Goal: Use online tool/utility

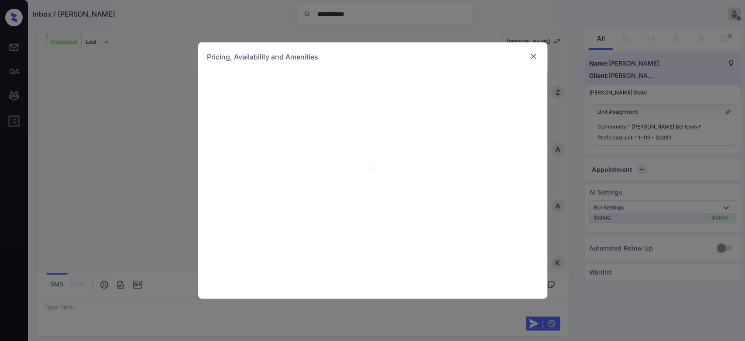
scroll to position [1374, 0]
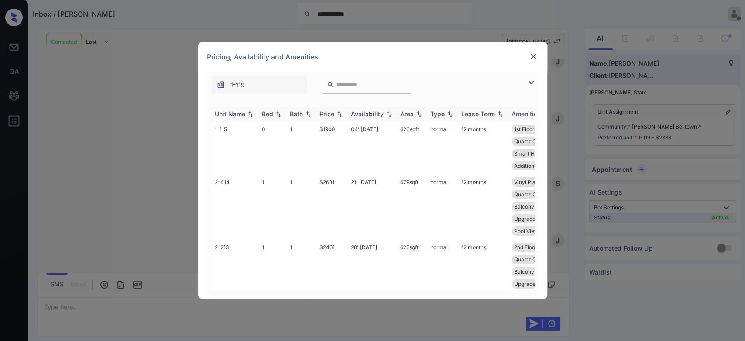
click at [330, 117] on div "Price" at bounding box center [327, 113] width 15 height 7
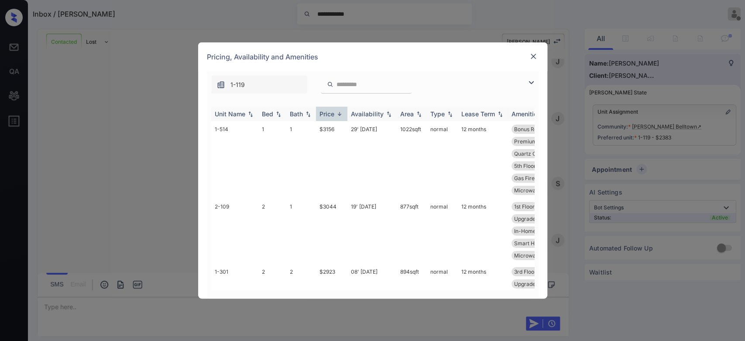
click at [330, 117] on div "Price" at bounding box center [327, 113] width 15 height 7
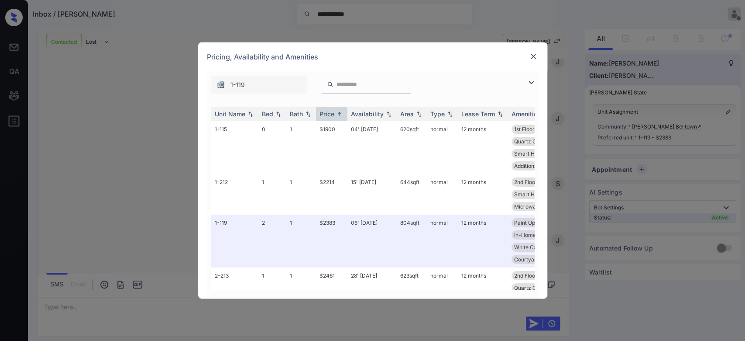
click at [535, 56] on img at bounding box center [533, 56] width 9 height 9
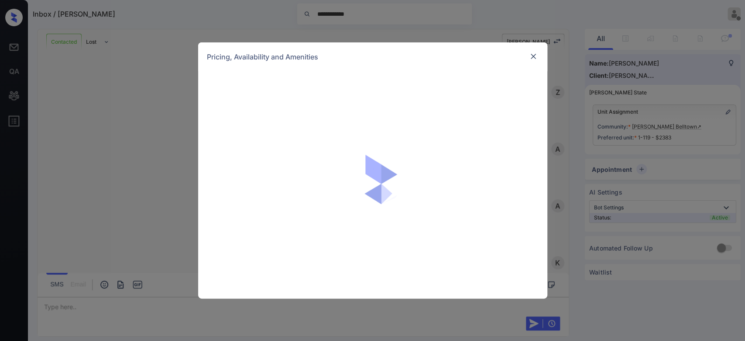
scroll to position [1374, 0]
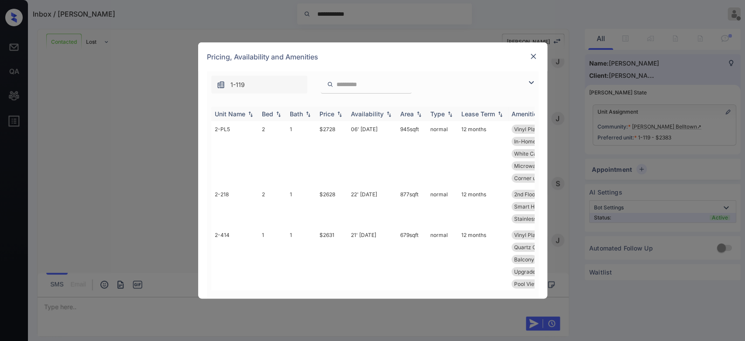
click at [324, 113] on div "Price" at bounding box center [327, 113] width 15 height 7
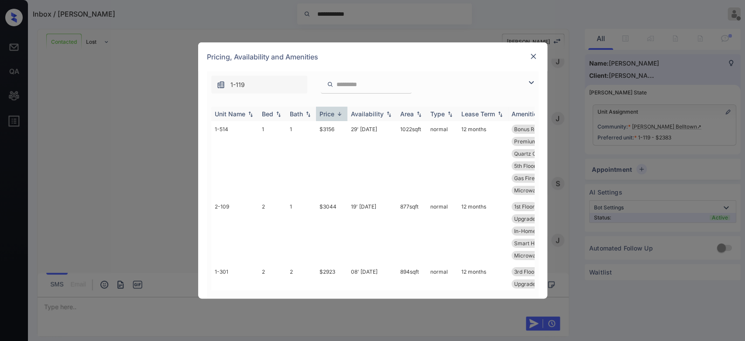
click at [324, 113] on div "Price" at bounding box center [327, 113] width 15 height 7
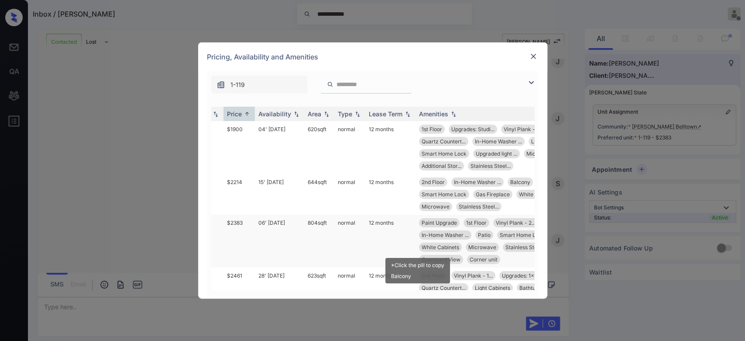
scroll to position [0, 123]
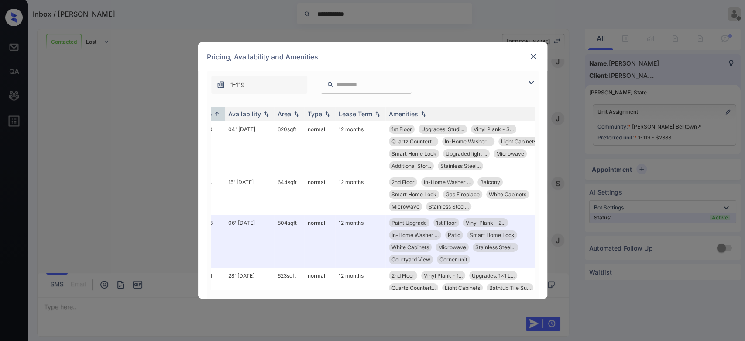
click at [533, 60] on img at bounding box center [533, 56] width 9 height 9
